Goal: Check status: Check status

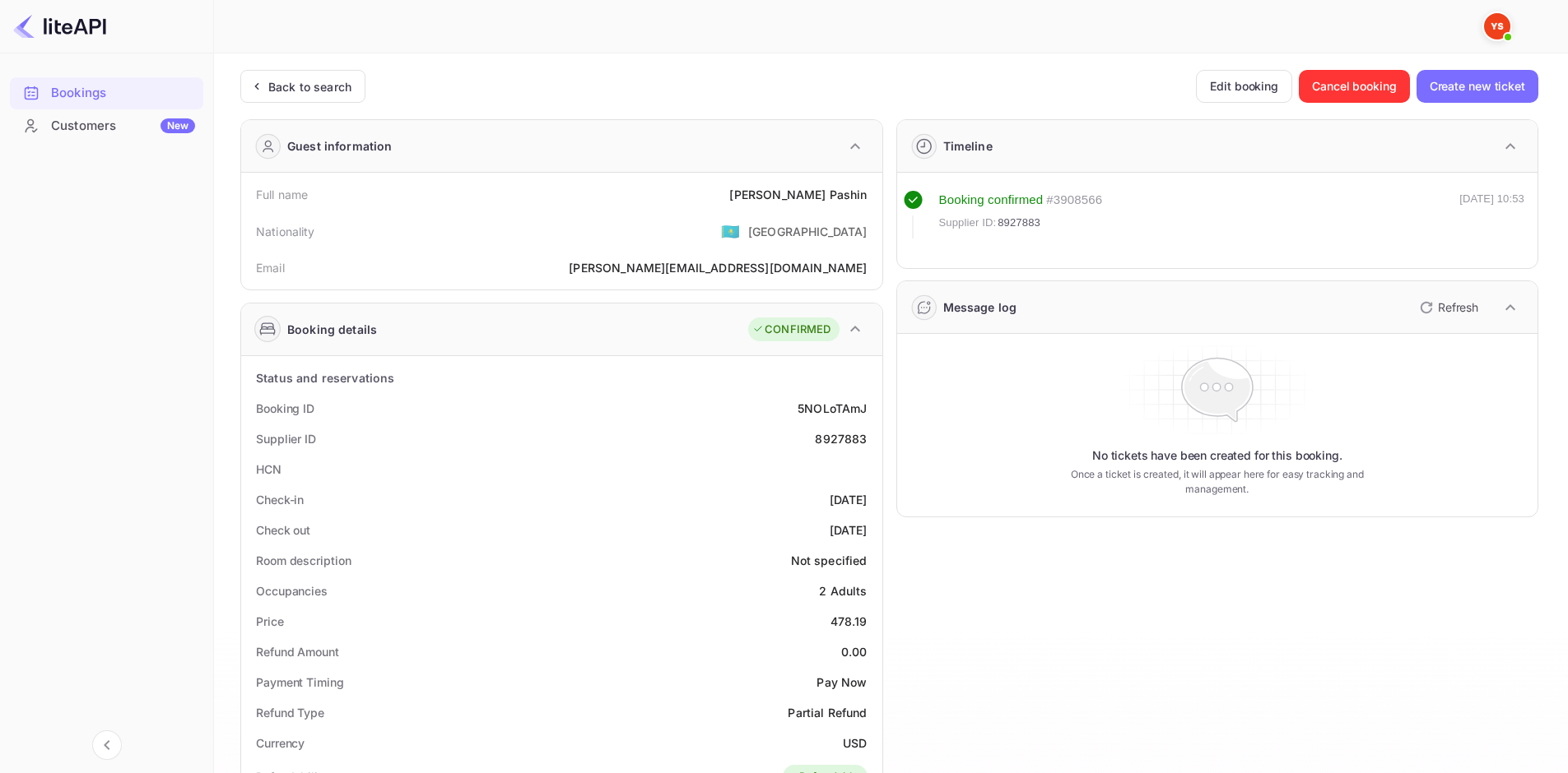
drag, startPoint x: 323, startPoint y: 95, endPoint x: 601, endPoint y: 56, distance: 280.7
click at [323, 94] on div "Back to search" at bounding box center [309, 87] width 83 height 18
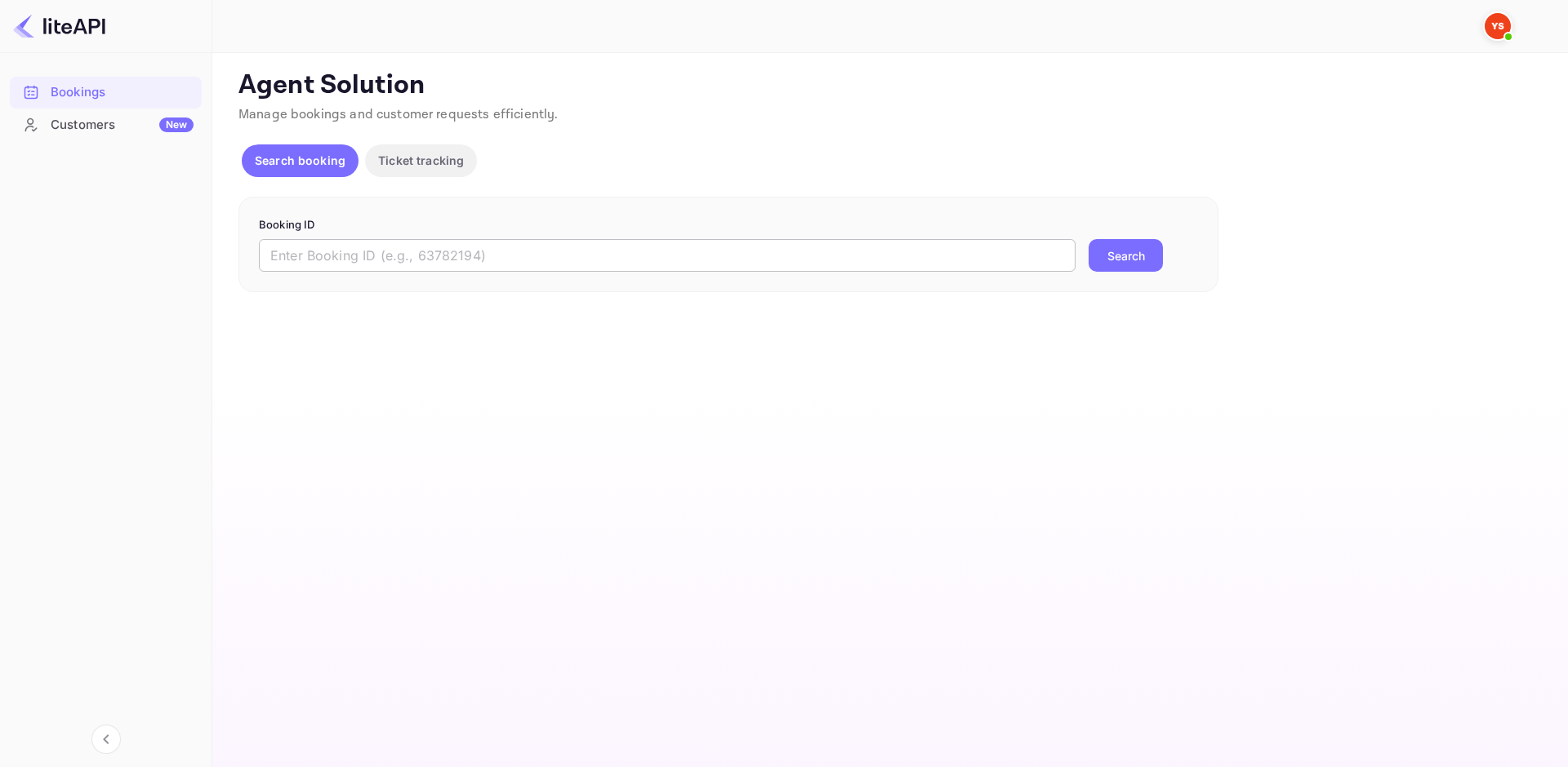
click at [356, 263] on input "text" at bounding box center [666, 255] width 817 height 33
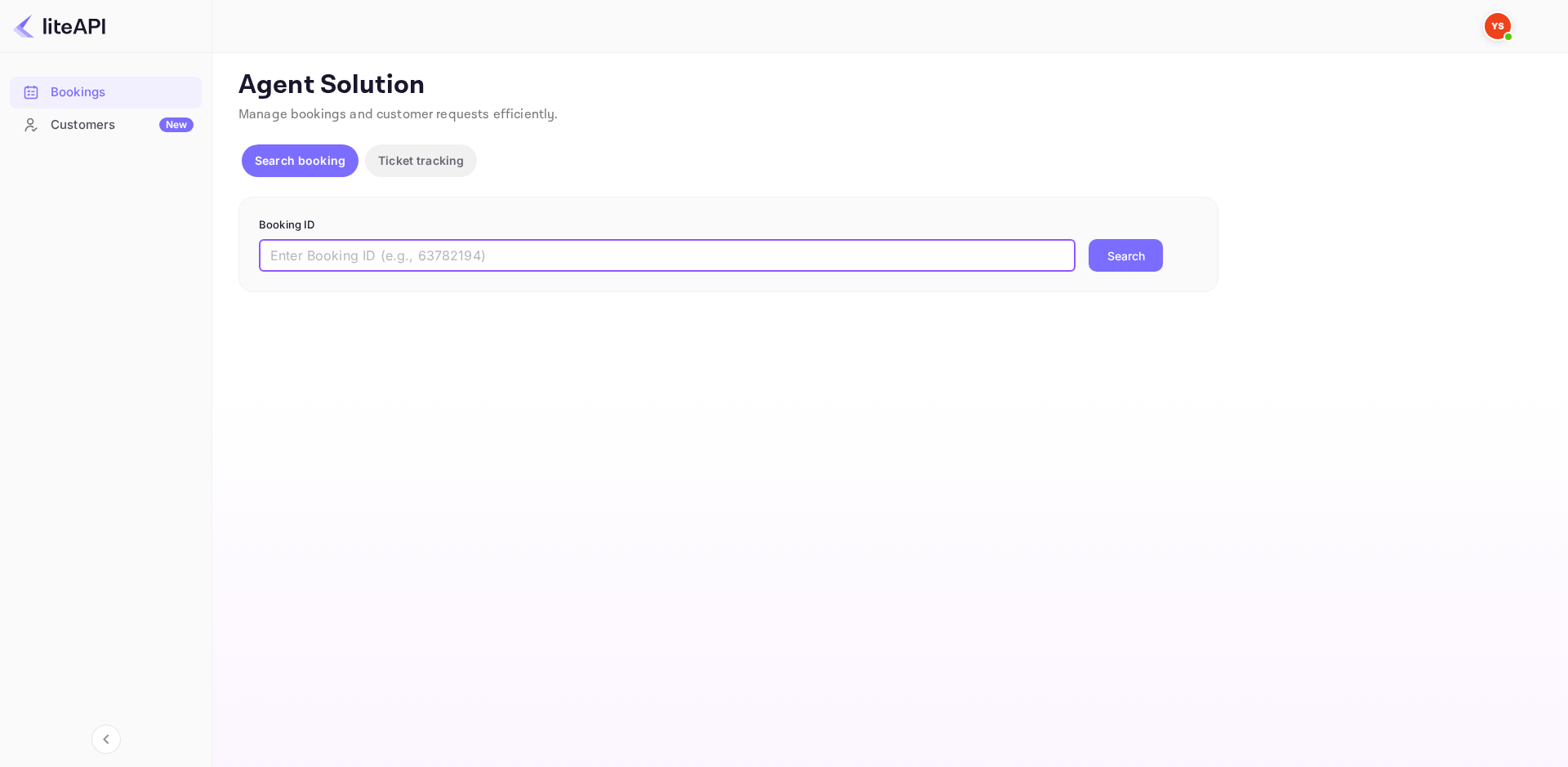
paste input "9269327"
type input "9269327"
click at [1132, 270] on div "Booking ID 9269327 ​ Search" at bounding box center [728, 245] width 980 height 97
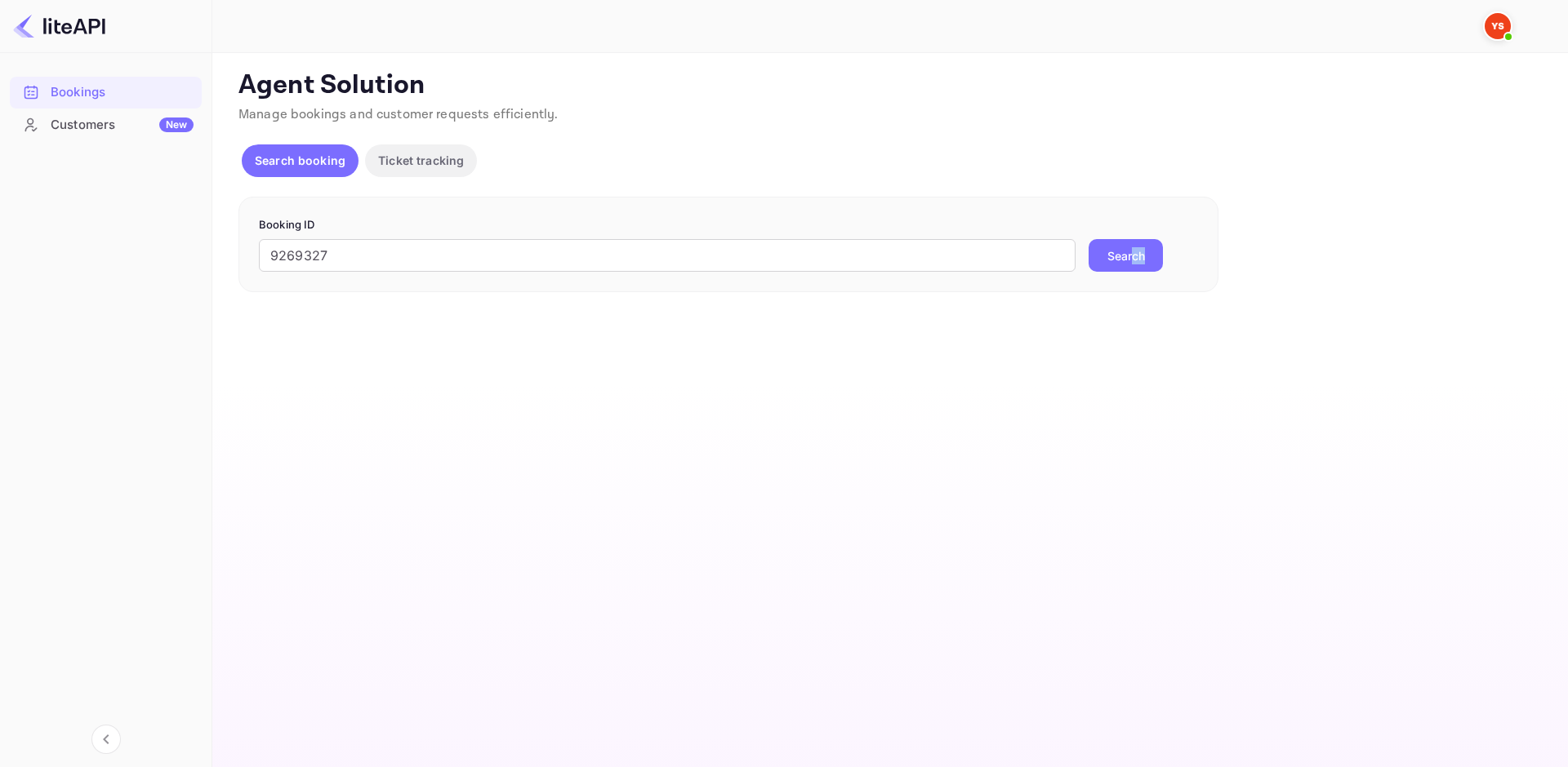
click at [1135, 263] on button "Search" at bounding box center [1125, 255] width 74 height 33
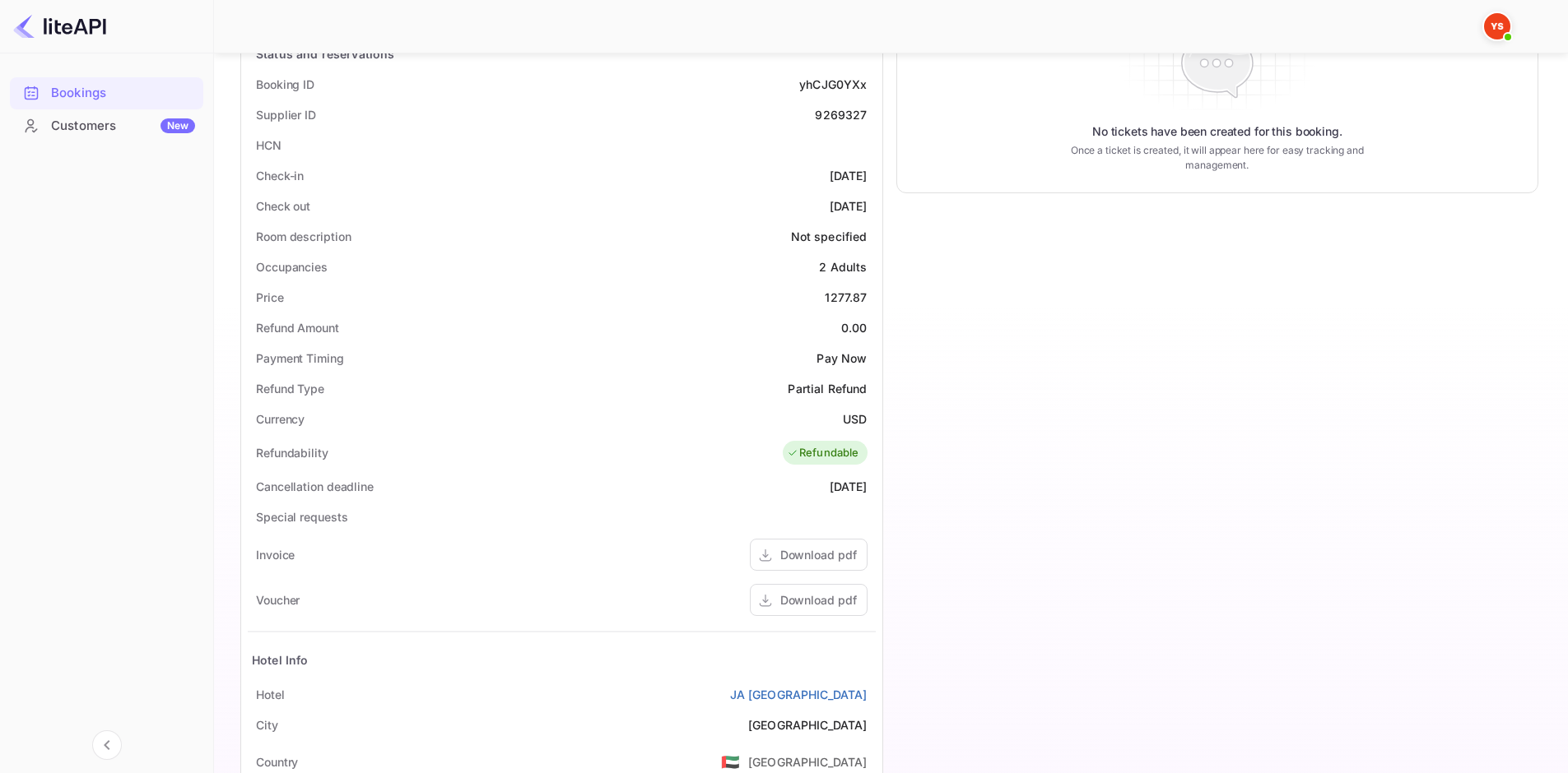
scroll to position [329, 0]
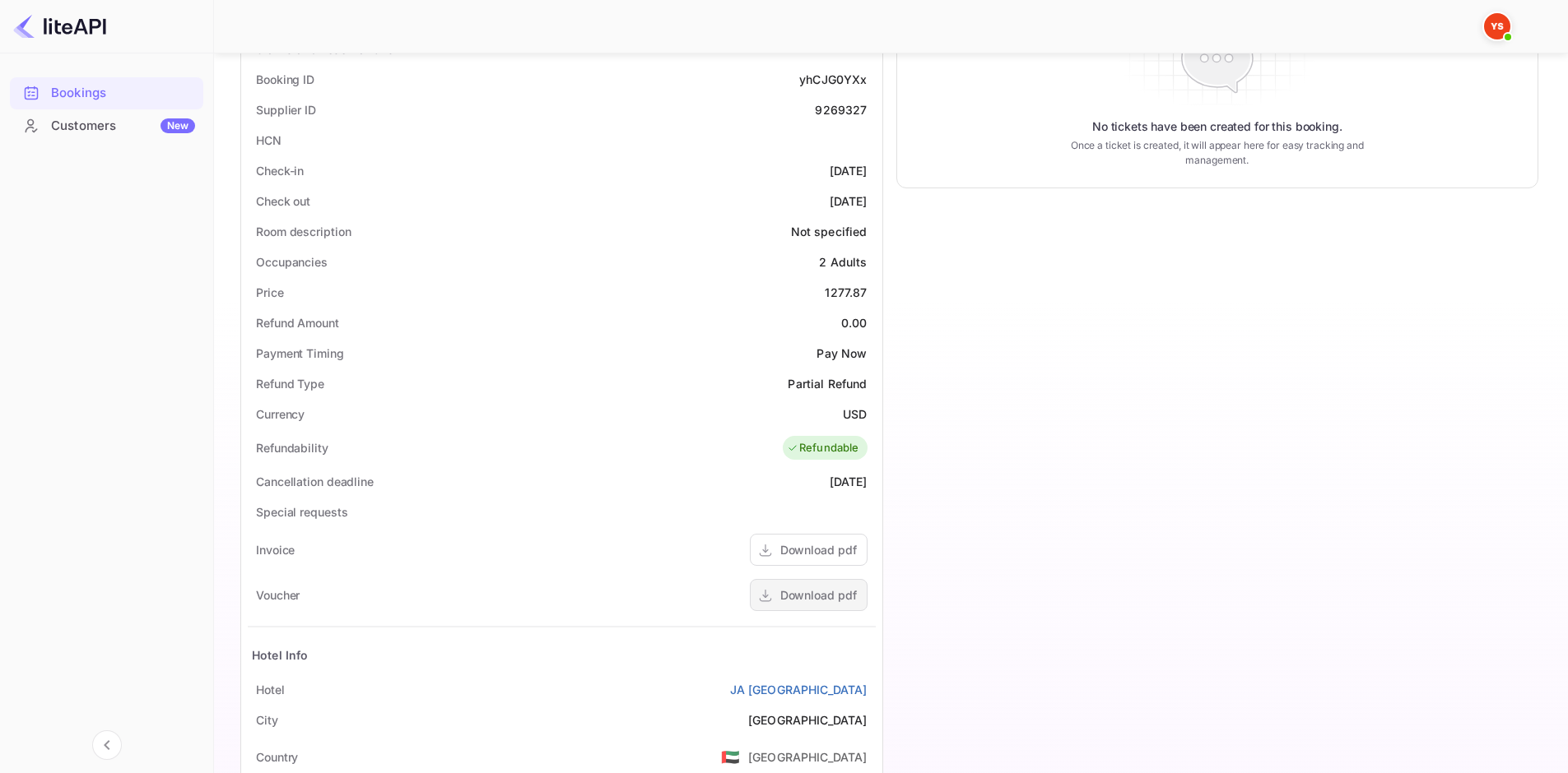
click at [810, 599] on div "Download pdf" at bounding box center [818, 595] width 77 height 18
